Goal: Information Seeking & Learning: Learn about a topic

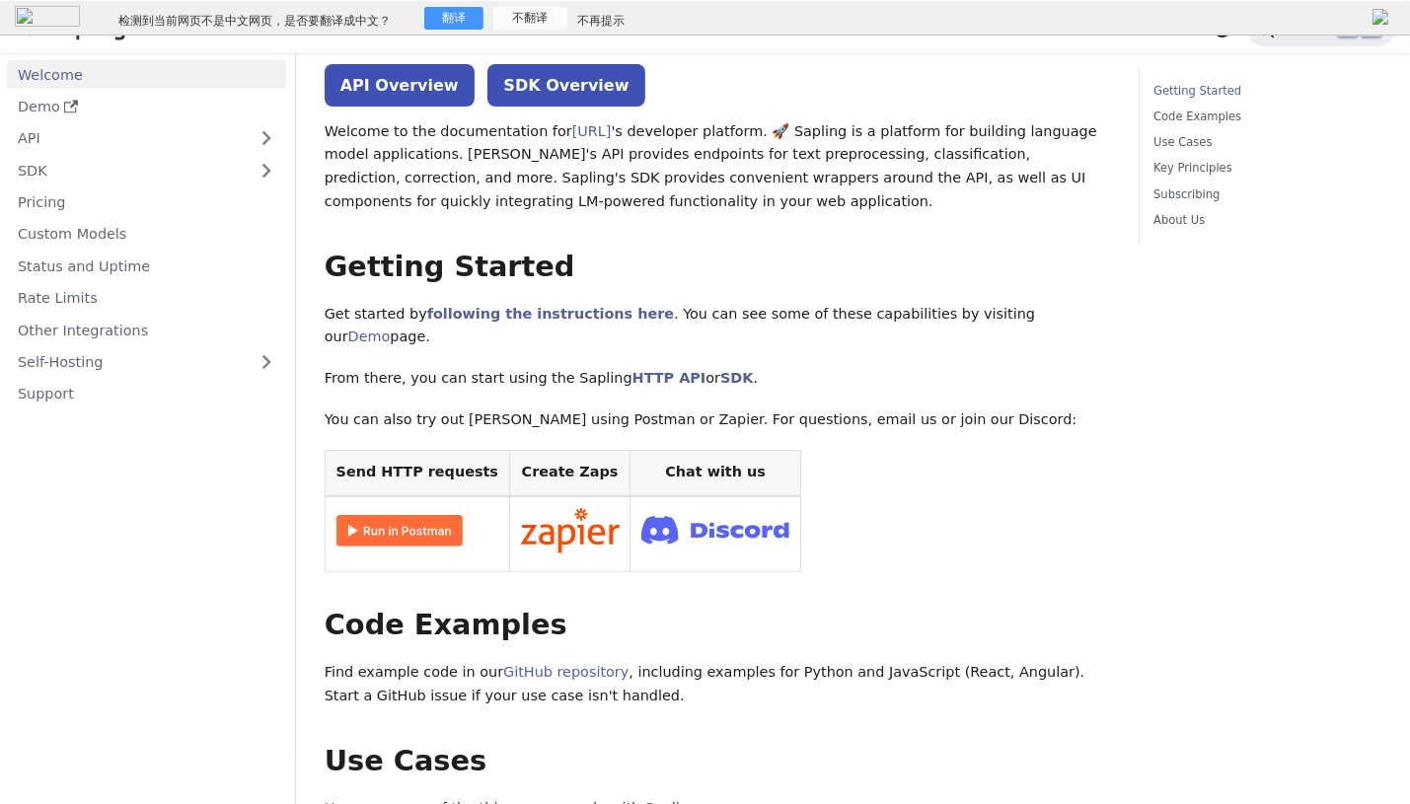
scroll to position [197, 0]
